Goal: Information Seeking & Learning: Learn about a topic

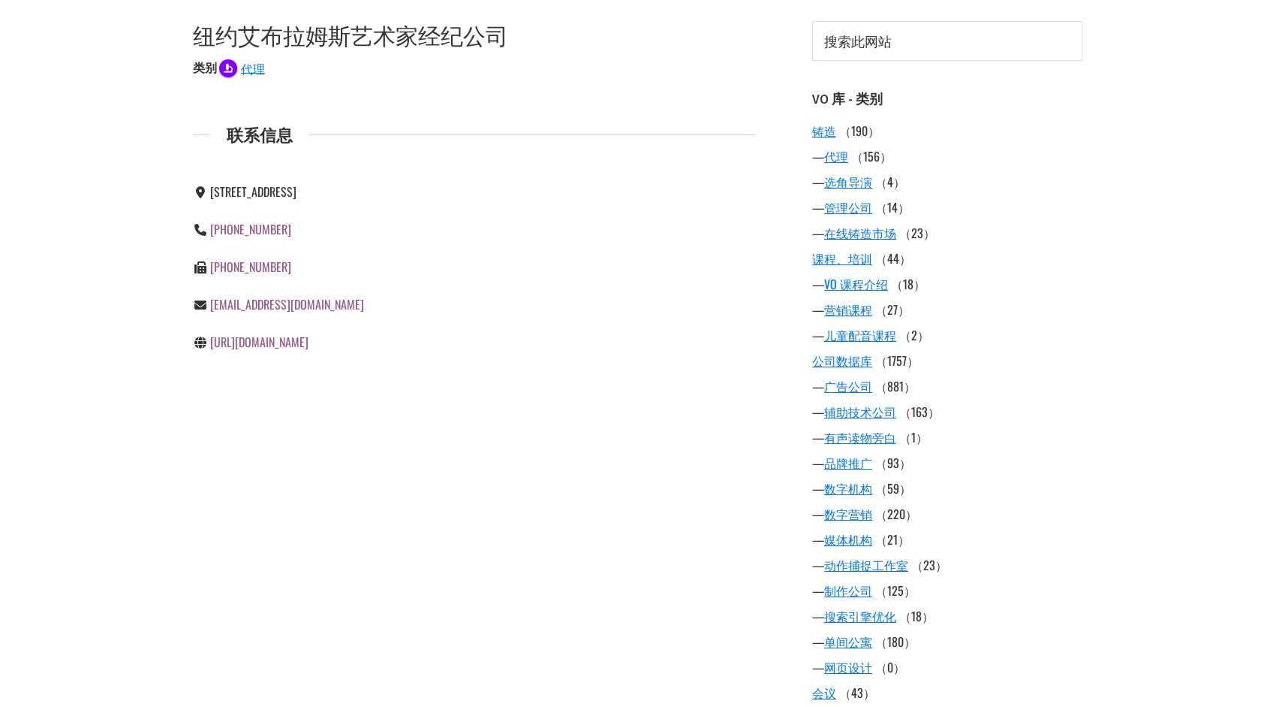
scroll to position [225, 0]
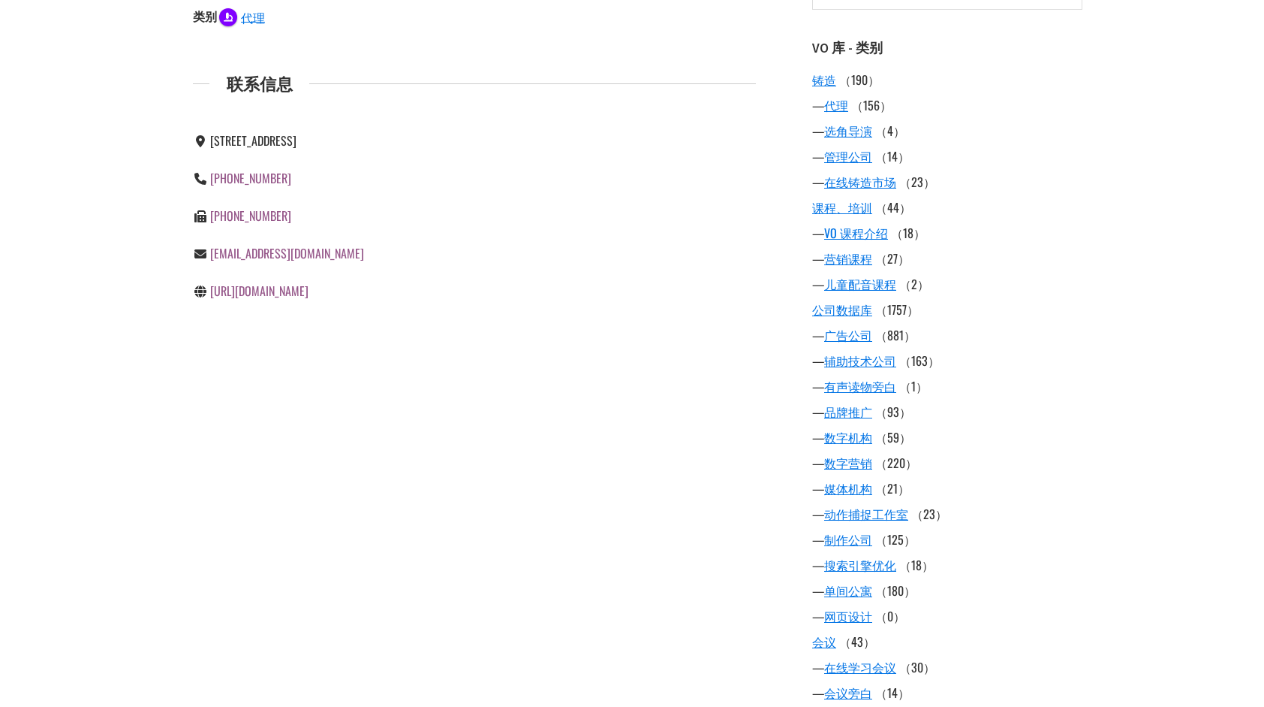
drag, startPoint x: 580, startPoint y: 604, endPoint x: 589, endPoint y: 602, distance: 9.1
click at [580, 604] on div "VO 图书馆是配音社区成员提交的配音资源目录。请确保正确审查与您有业务往来的任何实体。 如果您有希望添加的资源配音， 请告诉我们！ 纽约[PERSON_NAM…" at bounding box center [632, 613] width 901 height 1425
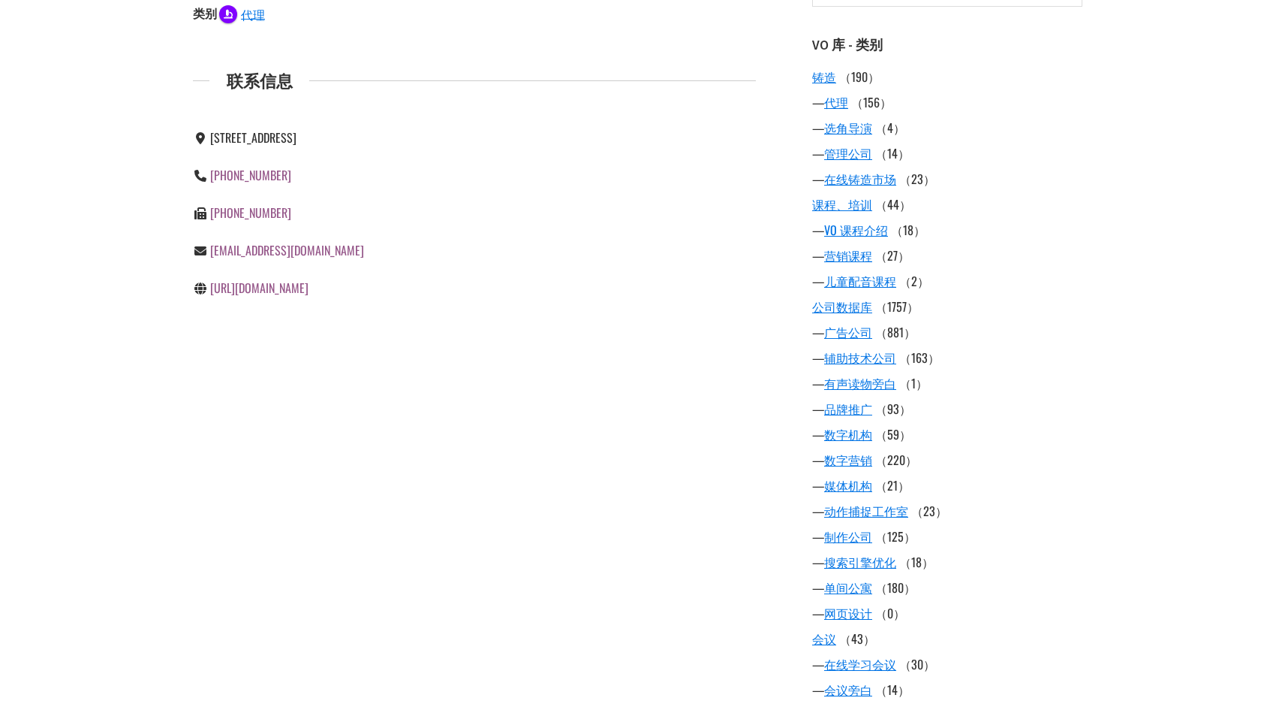
scroll to position [0, 0]
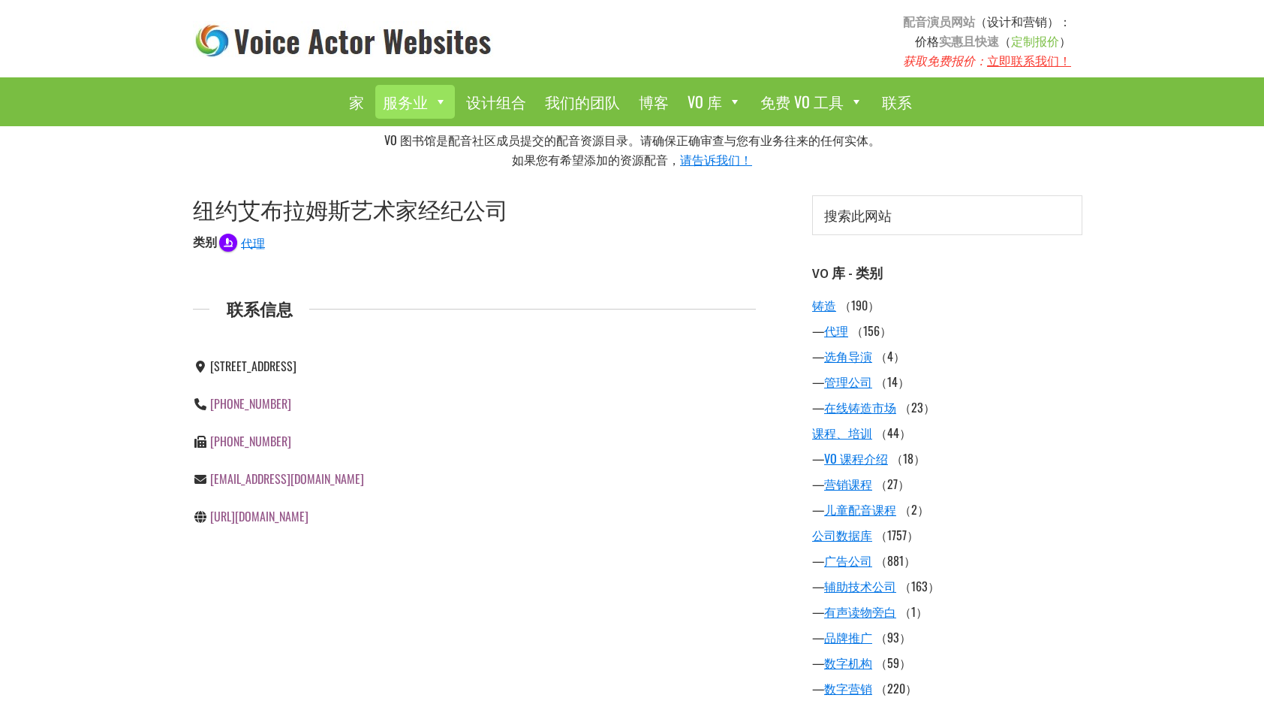
click at [432, 104] on span at bounding box center [438, 101] width 20 height 23
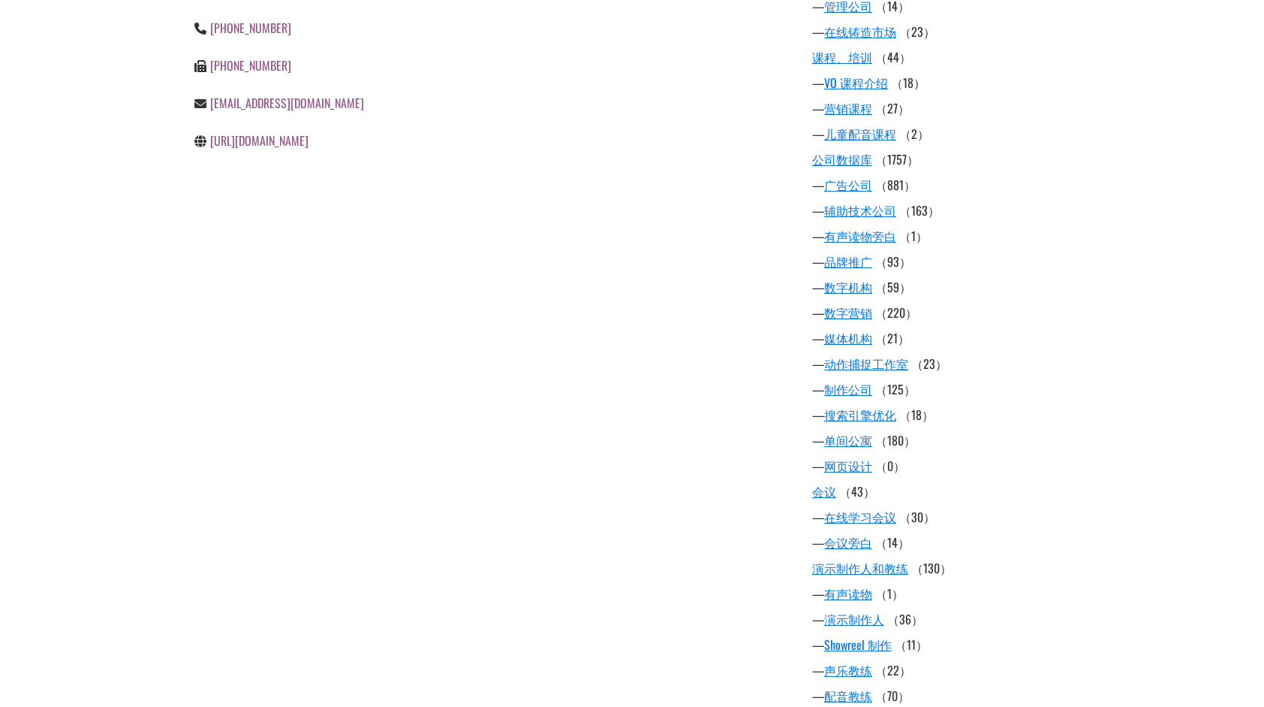
scroll to position [751, 0]
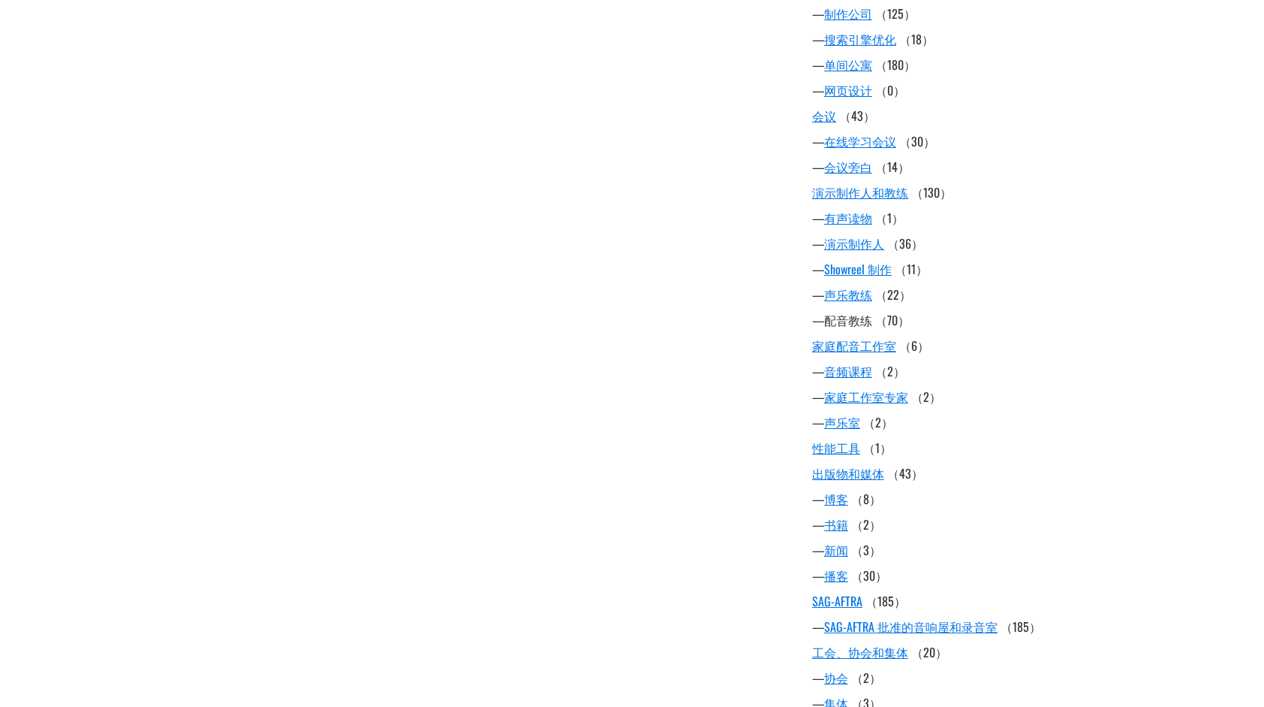
click at [859, 319] on link "配音教练" at bounding box center [848, 320] width 48 height 18
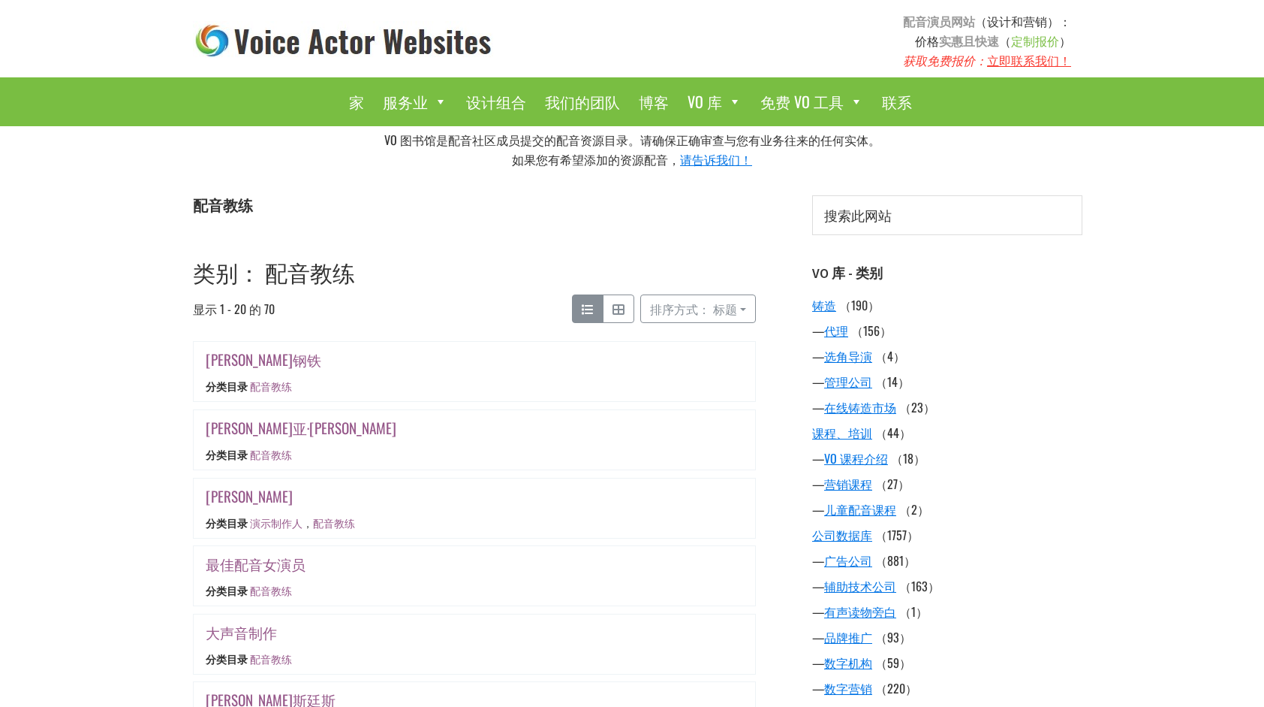
click at [390, 42] on img at bounding box center [344, 41] width 302 height 40
